Goal: Transaction & Acquisition: Book appointment/travel/reservation

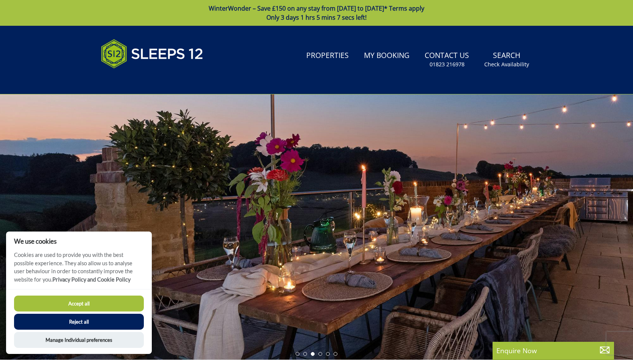
scroll to position [1, 0]
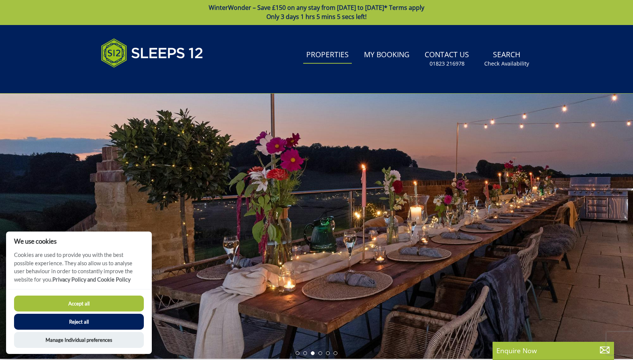
click at [327, 53] on link "Properties" at bounding box center [327, 55] width 49 height 17
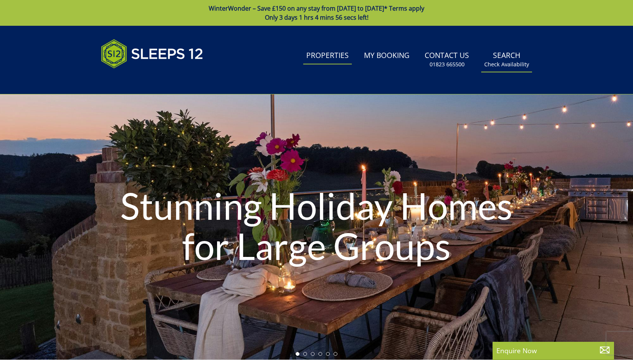
click at [506, 54] on link "Search Check Availability" at bounding box center [506, 59] width 51 height 25
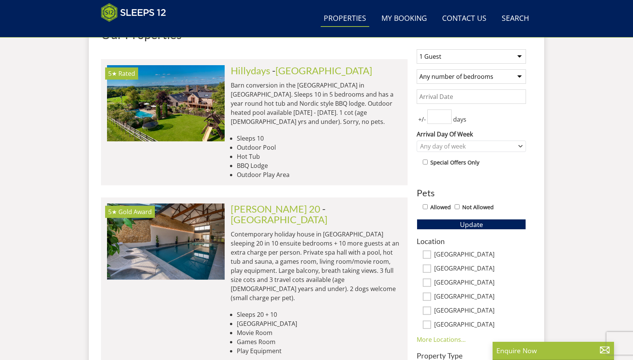
scroll to position [307, 0]
click at [424, 255] on input "[GEOGRAPHIC_DATA]" at bounding box center [426, 255] width 8 height 8
checkbox input "true"
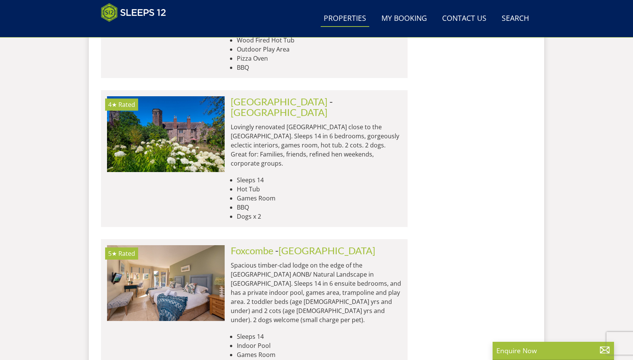
scroll to position [3456, 0]
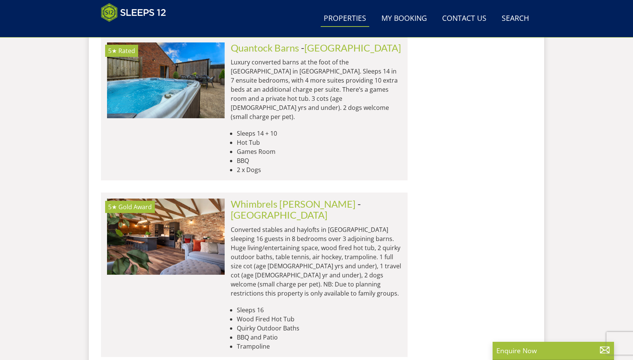
scroll to position [4781, 0]
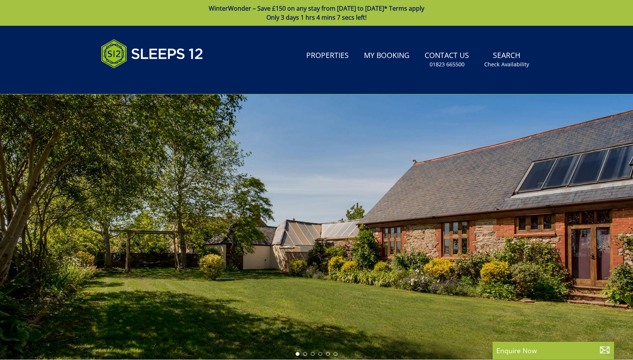
click at [599, 209] on div at bounding box center [316, 226] width 633 height 265
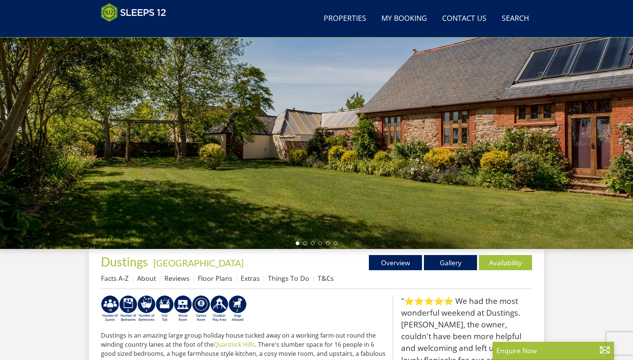
scroll to position [85, 0]
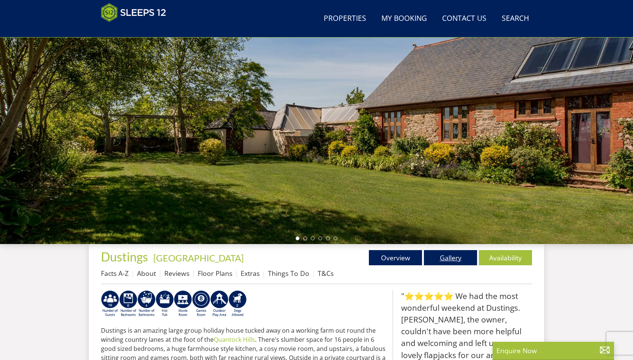
click at [452, 258] on link "Gallery" at bounding box center [450, 257] width 53 height 15
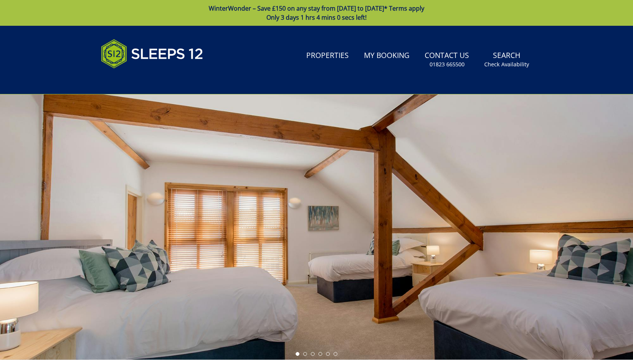
click at [613, 206] on div at bounding box center [316, 226] width 633 height 265
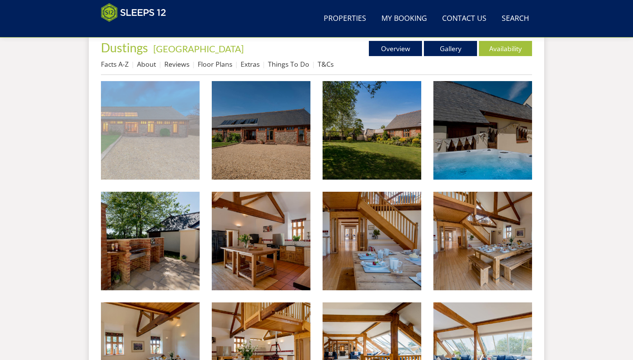
scroll to position [292, 0]
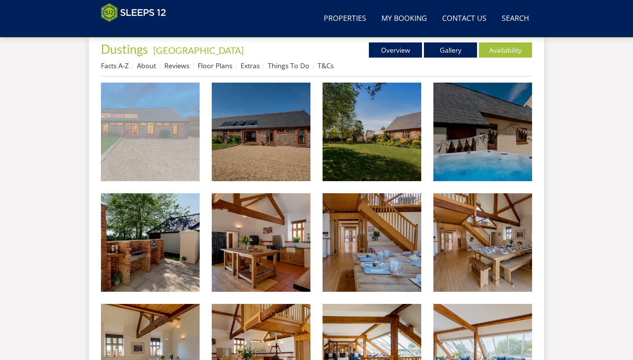
click at [148, 128] on img at bounding box center [150, 132] width 99 height 99
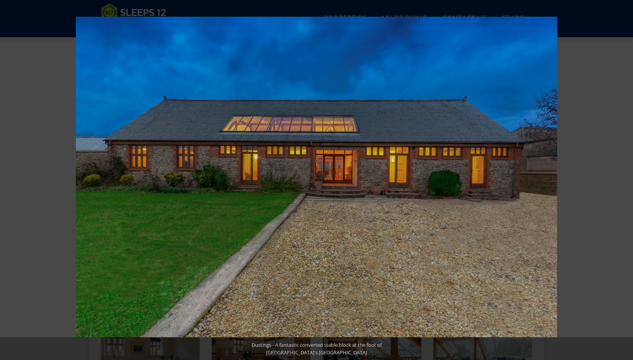
click at [623, 179] on button at bounding box center [619, 180] width 27 height 38
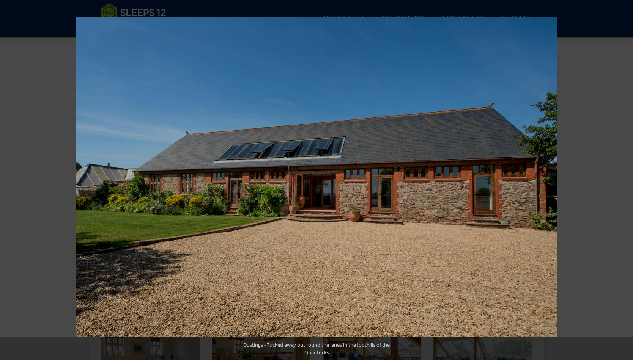
click at [623, 179] on button at bounding box center [619, 180] width 27 height 38
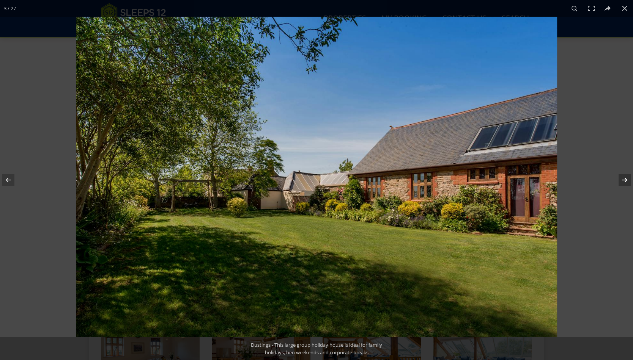
click at [623, 180] on button at bounding box center [619, 180] width 27 height 38
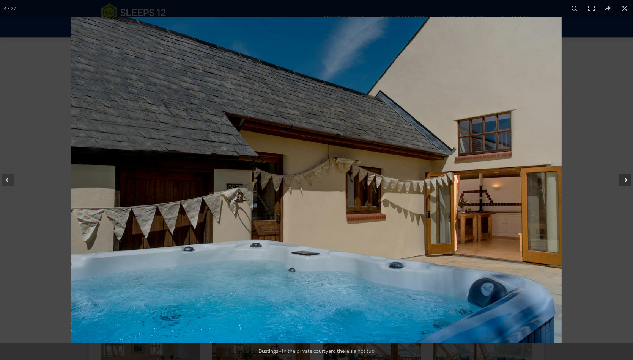
click at [623, 180] on button at bounding box center [619, 180] width 27 height 38
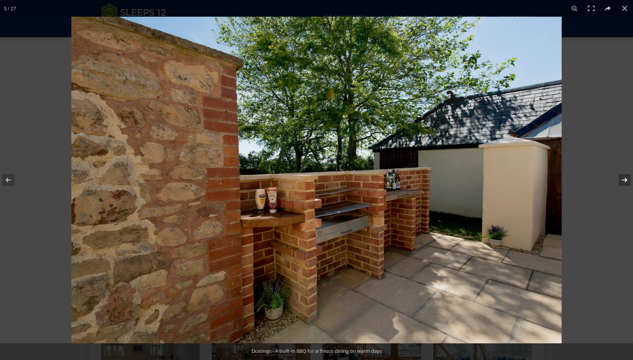
click at [623, 180] on button at bounding box center [619, 180] width 27 height 38
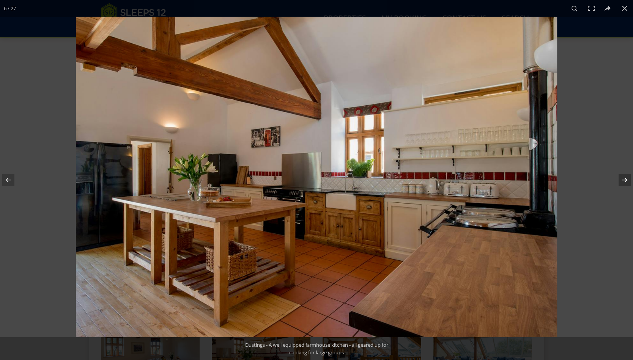
click at [623, 180] on button at bounding box center [619, 180] width 27 height 38
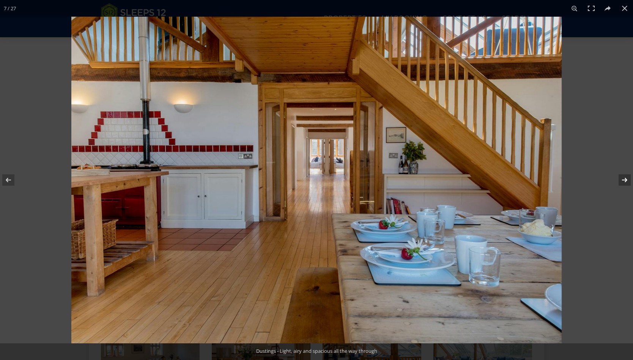
click at [619, 181] on button at bounding box center [619, 180] width 27 height 38
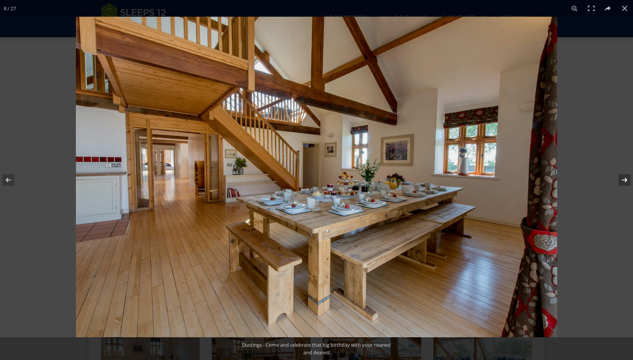
click at [623, 181] on button at bounding box center [619, 180] width 27 height 38
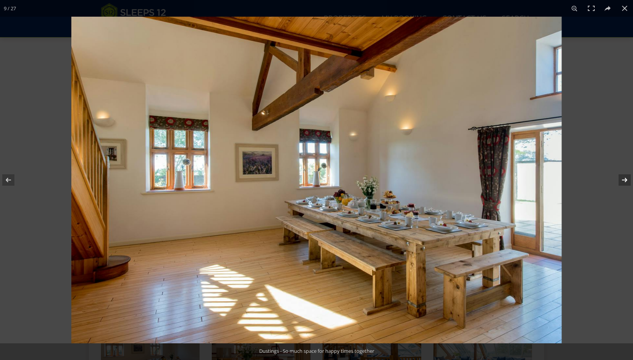
click at [623, 181] on button at bounding box center [619, 180] width 27 height 38
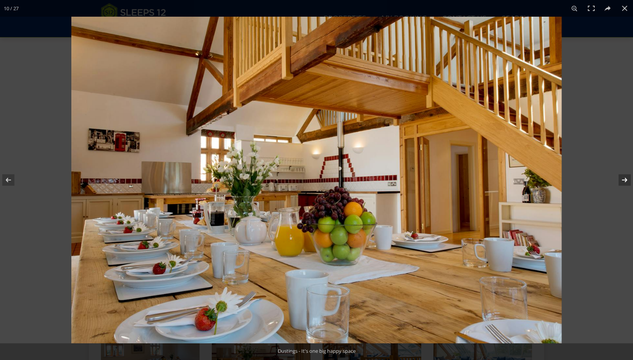
click at [623, 181] on button at bounding box center [619, 180] width 27 height 38
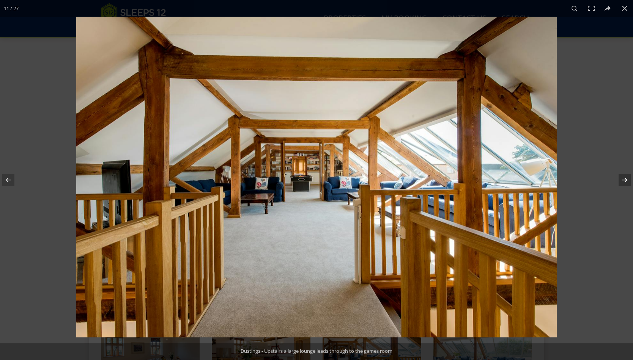
click at [623, 181] on button at bounding box center [619, 180] width 27 height 38
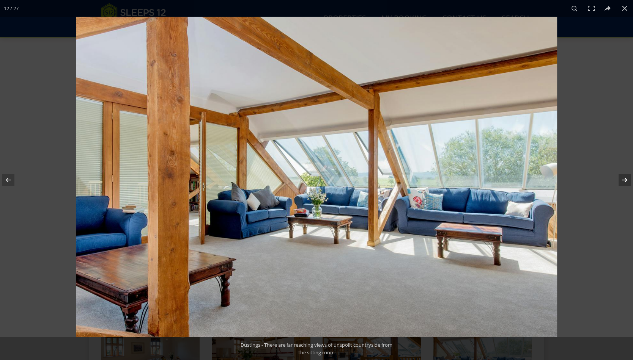
click at [623, 181] on button at bounding box center [619, 180] width 27 height 38
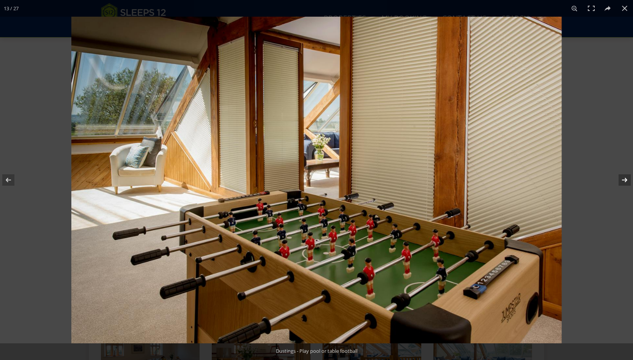
click at [623, 181] on button at bounding box center [619, 180] width 27 height 38
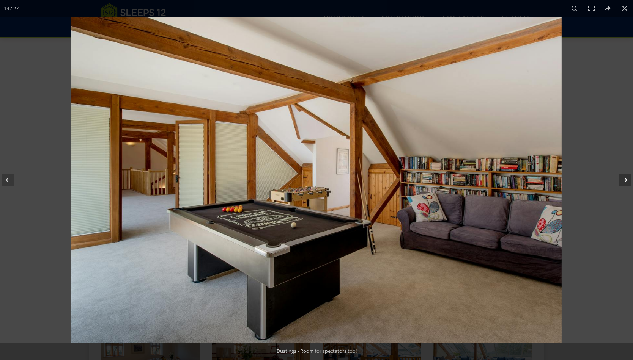
click at [623, 181] on button at bounding box center [619, 180] width 27 height 38
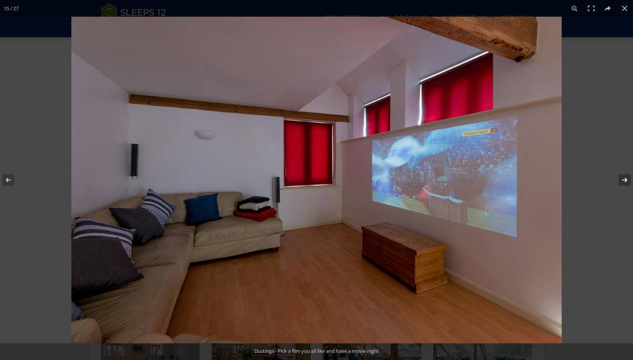
click at [623, 181] on button at bounding box center [619, 180] width 27 height 38
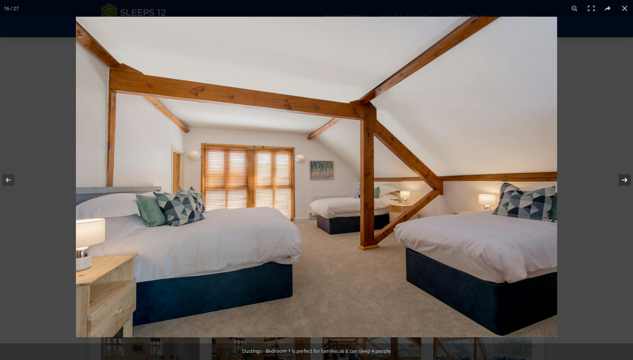
click at [623, 181] on button at bounding box center [619, 180] width 27 height 38
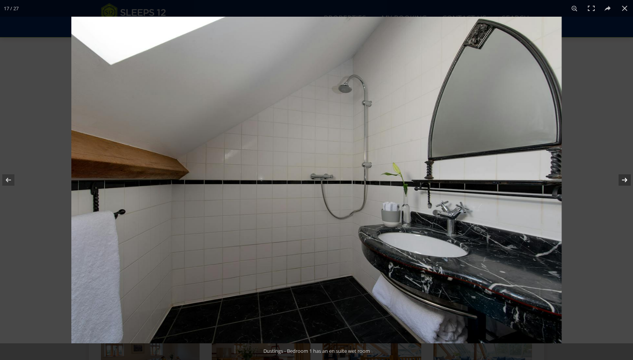
click at [623, 181] on button at bounding box center [619, 180] width 27 height 38
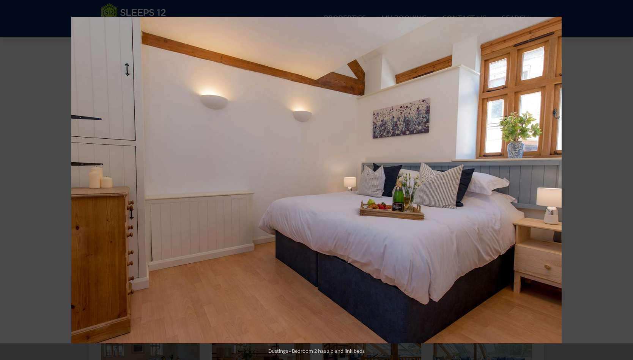
click at [623, 181] on button at bounding box center [619, 180] width 27 height 38
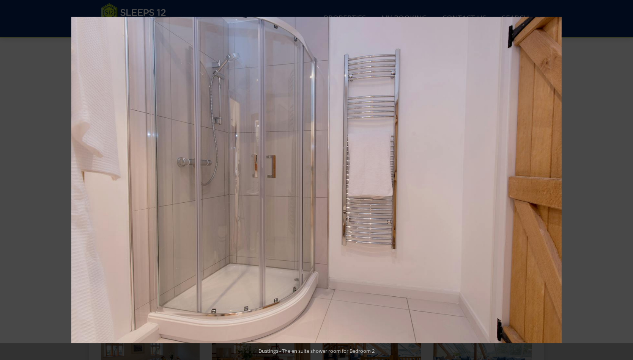
click at [623, 181] on button at bounding box center [619, 180] width 27 height 38
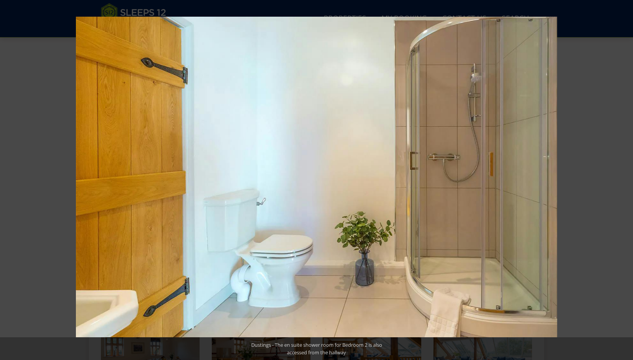
click at [623, 181] on button at bounding box center [619, 180] width 27 height 38
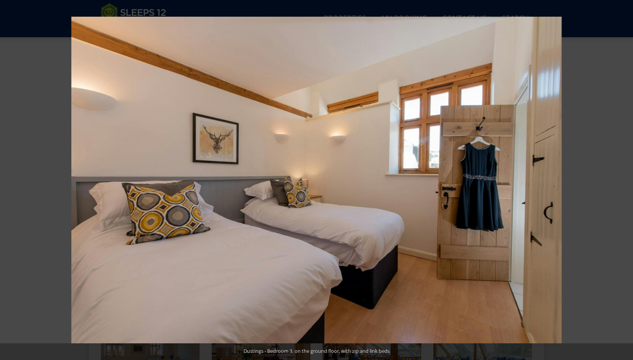
click at [623, 181] on button at bounding box center [619, 180] width 27 height 38
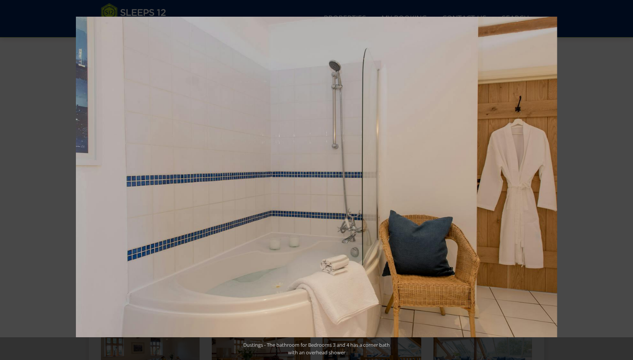
click at [623, 181] on button at bounding box center [619, 180] width 27 height 38
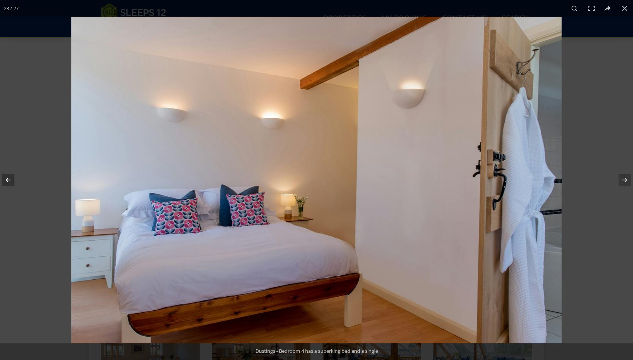
click at [10, 181] on button at bounding box center [13, 180] width 27 height 38
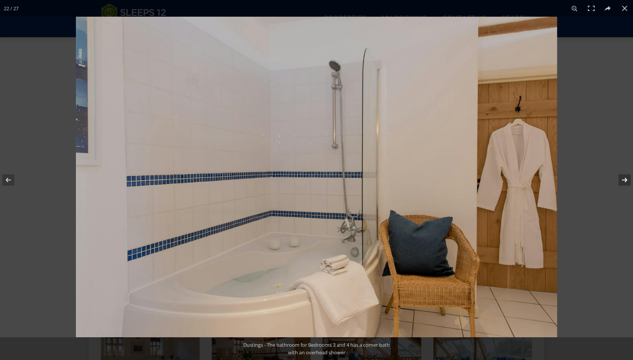
click at [623, 179] on button at bounding box center [619, 180] width 27 height 38
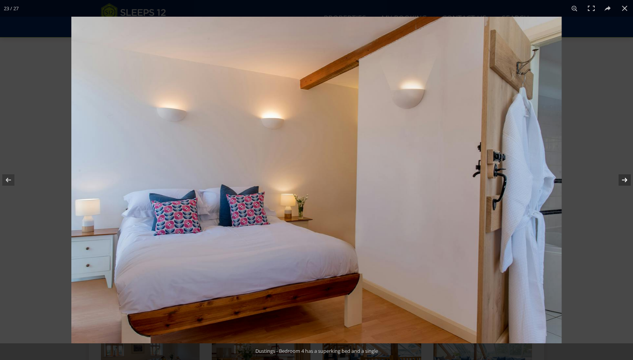
click at [622, 180] on button at bounding box center [619, 180] width 27 height 38
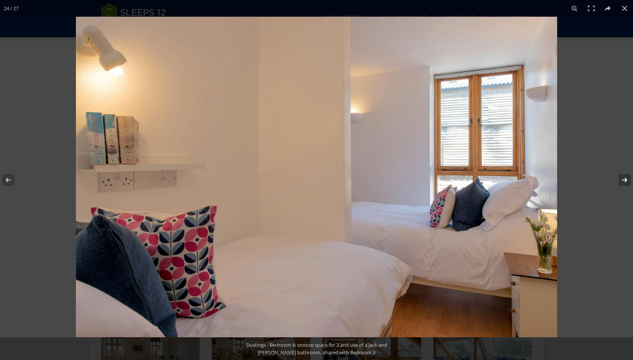
click at [622, 180] on button at bounding box center [619, 180] width 27 height 38
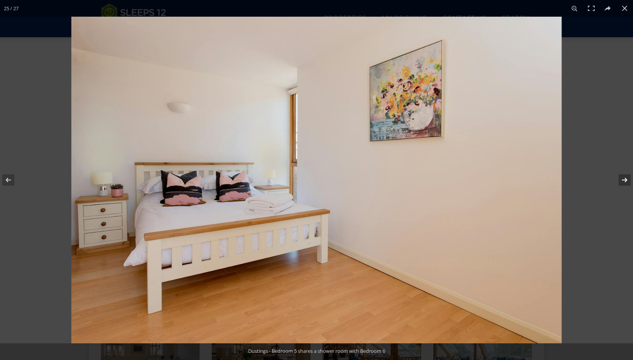
click at [622, 180] on button at bounding box center [619, 180] width 27 height 38
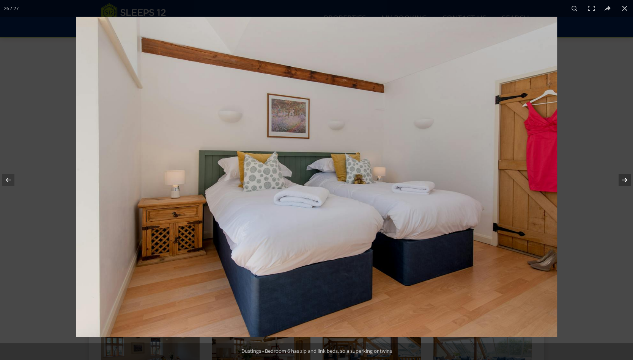
click at [622, 180] on button at bounding box center [619, 180] width 27 height 38
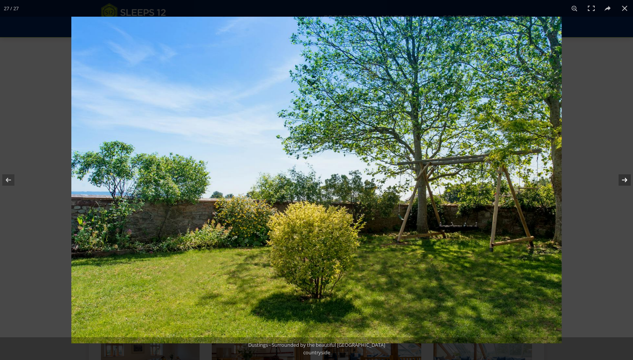
click at [622, 180] on button at bounding box center [619, 180] width 27 height 38
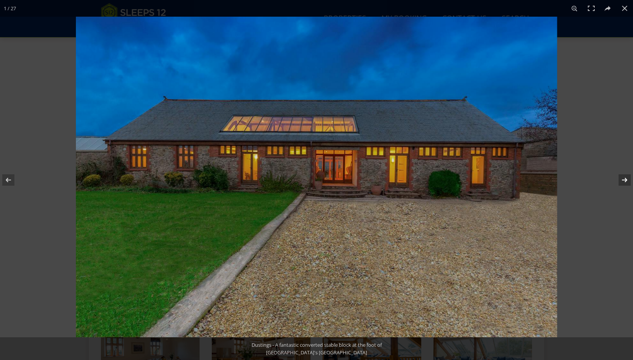
click at [622, 180] on button at bounding box center [619, 180] width 27 height 38
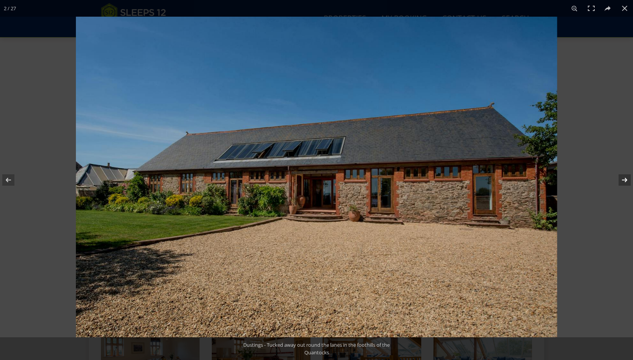
click at [622, 180] on button at bounding box center [619, 180] width 27 height 38
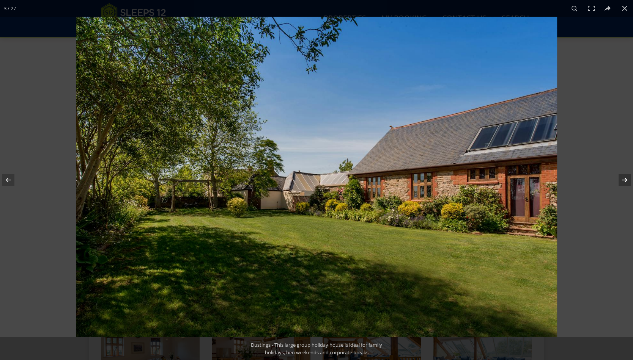
click at [622, 180] on button at bounding box center [619, 180] width 27 height 38
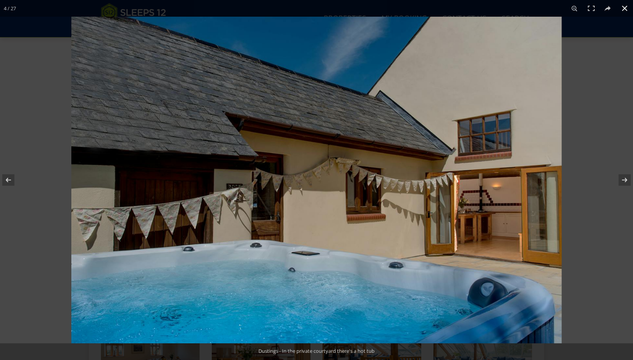
click at [623, 8] on button at bounding box center [624, 8] width 17 height 17
